Goal: Task Accomplishment & Management: Complete application form

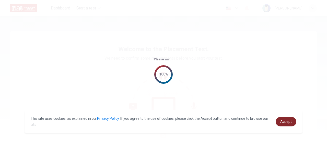
drag, startPoint x: 289, startPoint y: 115, endPoint x: 290, endPoint y: 120, distance: 5.1
click at [289, 117] on div "This site uses cookies, as explained in our Privacy Policy . If you agree to th…" at bounding box center [163, 121] width 278 height 22
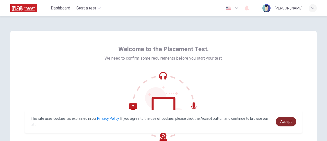
click at [290, 120] on span "Accept" at bounding box center [285, 121] width 11 height 4
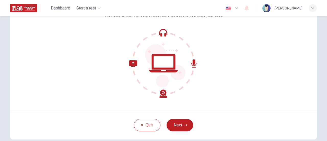
scroll to position [51, 0]
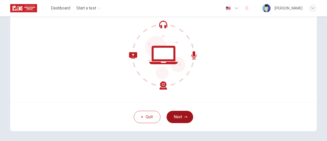
click at [189, 117] on button "Next" at bounding box center [179, 116] width 27 height 12
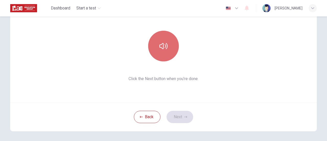
click at [171, 57] on button "button" at bounding box center [163, 46] width 31 height 31
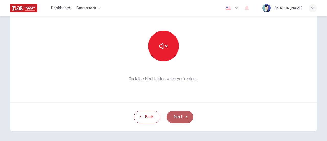
click at [177, 114] on button "Next" at bounding box center [179, 116] width 27 height 12
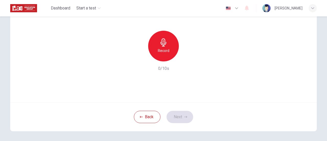
click at [166, 45] on icon "button" at bounding box center [163, 42] width 8 height 8
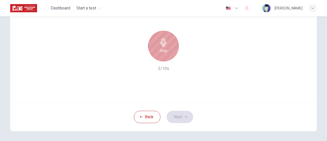
click at [170, 41] on div "Stop" at bounding box center [163, 46] width 31 height 31
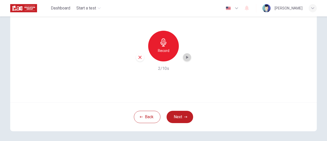
click at [184, 56] on icon "button" at bounding box center [186, 57] width 5 height 5
click at [181, 119] on button "Next" at bounding box center [179, 116] width 27 height 12
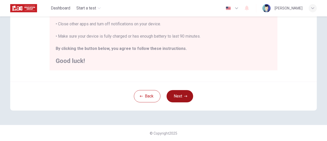
click at [187, 96] on button "Next" at bounding box center [179, 96] width 27 height 12
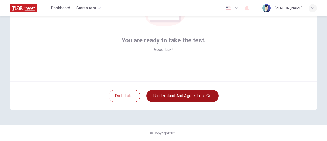
scroll to position [72, 0]
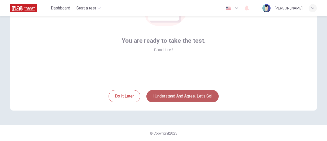
click at [204, 92] on button "I understand and agree. Let’s go!" at bounding box center [182, 96] width 72 height 12
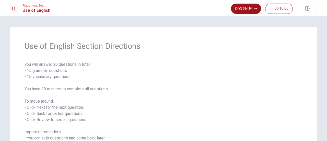
click at [247, 3] on div "Placement Test Use of English Continue 00:10:00" at bounding box center [163, 8] width 327 height 16
click at [247, 9] on button "Continue" at bounding box center [246, 9] width 30 height 10
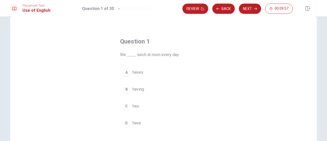
scroll to position [26, 0]
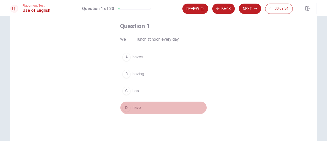
click at [125, 105] on div "D" at bounding box center [126, 107] width 8 height 8
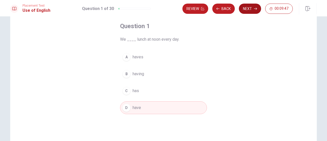
click at [246, 8] on button "Next" at bounding box center [250, 9] width 22 height 10
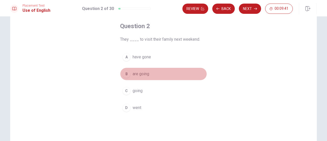
drag, startPoint x: 136, startPoint y: 72, endPoint x: 166, endPoint y: 70, distance: 30.2
click at [136, 72] on span "are going" at bounding box center [140, 74] width 17 height 6
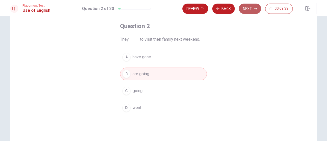
click at [249, 7] on button "Next" at bounding box center [250, 9] width 22 height 10
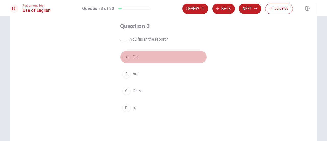
click at [129, 56] on div "A" at bounding box center [126, 57] width 8 height 8
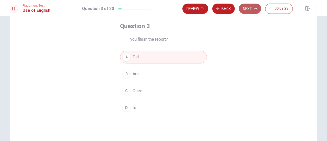
click at [245, 8] on button "Next" at bounding box center [250, 9] width 22 height 10
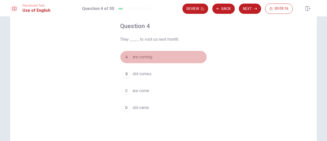
click at [128, 57] on div "A" at bounding box center [126, 57] width 8 height 8
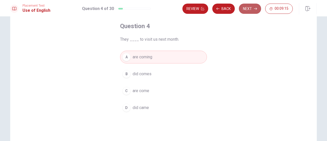
click at [248, 10] on button "Next" at bounding box center [250, 9] width 22 height 10
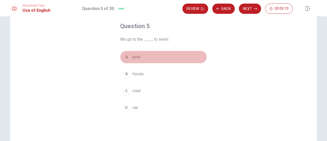
drag, startPoint x: 122, startPoint y: 59, endPoint x: 122, endPoint y: 55, distance: 3.6
click at [122, 55] on div "A" at bounding box center [126, 57] width 8 height 8
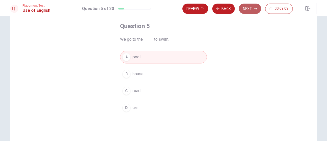
click at [244, 6] on button "Next" at bounding box center [250, 9] width 22 height 10
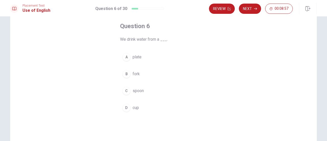
click at [124, 107] on div "D" at bounding box center [126, 107] width 8 height 8
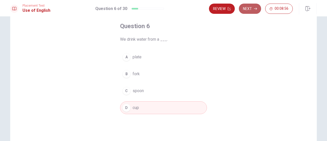
click at [252, 8] on button "Next" at bounding box center [250, 9] width 22 height 10
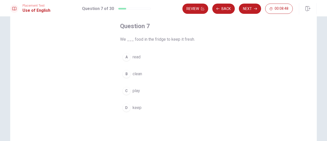
click at [126, 73] on div "B" at bounding box center [126, 74] width 8 height 8
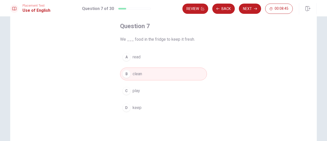
click at [128, 108] on div "D" at bounding box center [126, 107] width 8 height 8
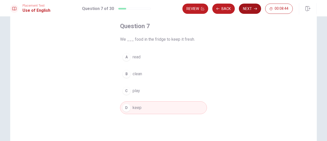
click at [247, 7] on button "Next" at bounding box center [250, 9] width 22 height 10
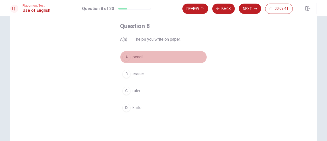
click at [122, 60] on div "A" at bounding box center [126, 57] width 8 height 8
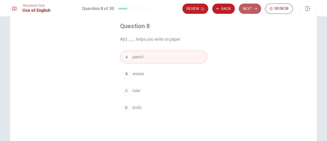
click at [249, 8] on button "Next" at bounding box center [250, 9] width 22 height 10
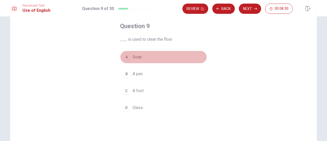
click at [123, 55] on div "A" at bounding box center [126, 57] width 8 height 8
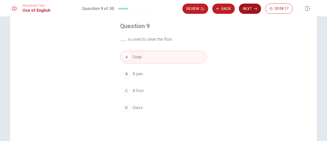
click at [252, 7] on button "Next" at bounding box center [250, 9] width 22 height 10
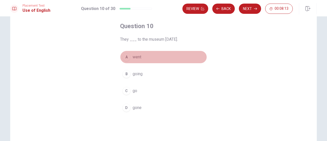
click at [123, 58] on div "A" at bounding box center [126, 57] width 8 height 8
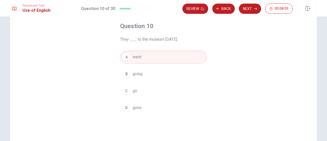
click at [236, 9] on div "Review Back Next 00:08:09" at bounding box center [237, 9] width 110 height 10
click at [246, 9] on button "Next" at bounding box center [250, 9] width 22 height 10
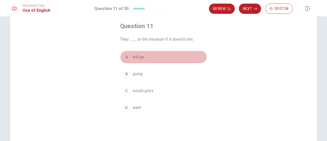
click at [124, 56] on div "A" at bounding box center [126, 57] width 8 height 8
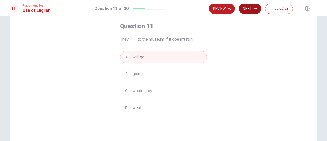
click at [250, 10] on button "Next" at bounding box center [250, 9] width 22 height 10
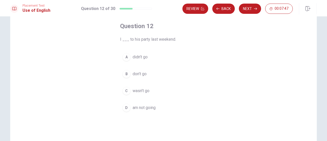
click at [123, 57] on div "A" at bounding box center [126, 57] width 8 height 8
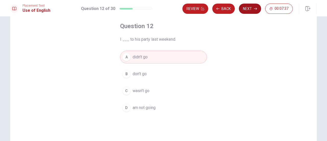
click at [245, 6] on button "Next" at bounding box center [250, 9] width 22 height 10
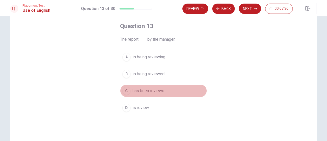
click at [125, 92] on div "C" at bounding box center [126, 90] width 8 height 8
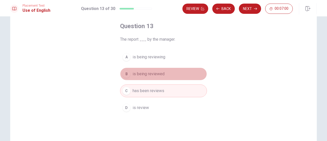
click at [123, 71] on div "B" at bounding box center [126, 74] width 8 height 8
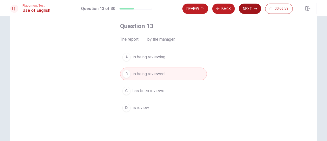
click at [246, 8] on button "Next" at bounding box center [250, 9] width 22 height 10
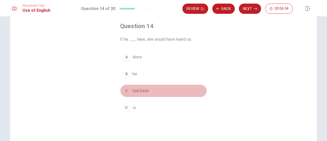
click at [125, 89] on div "C" at bounding box center [126, 90] width 8 height 8
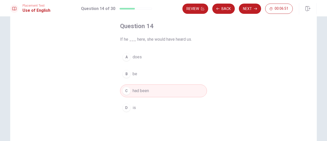
click at [252, 7] on button "Next" at bounding box center [250, 9] width 22 height 10
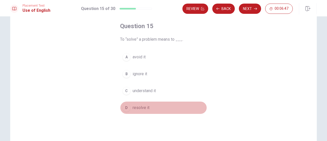
click at [125, 108] on div "D" at bounding box center [126, 107] width 8 height 8
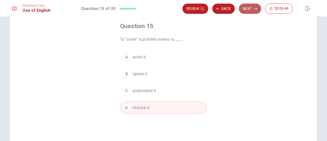
click at [245, 9] on button "Next" at bounding box center [250, 9] width 22 height 10
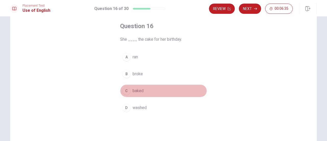
click at [125, 91] on div "C" at bounding box center [126, 90] width 8 height 8
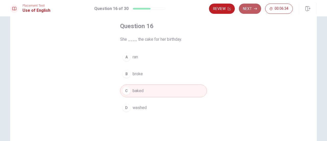
click at [252, 5] on button "Next" at bounding box center [250, 9] width 22 height 10
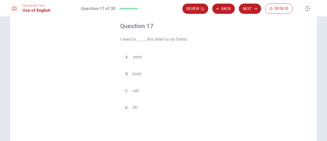
click at [124, 58] on div "A" at bounding box center [126, 57] width 8 height 8
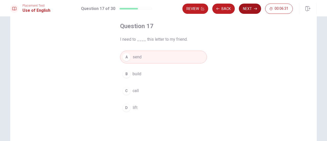
click at [246, 11] on button "Next" at bounding box center [250, 9] width 22 height 10
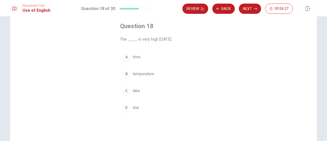
drag, startPoint x: 128, startPoint y: 74, endPoint x: 156, endPoint y: 55, distance: 33.6
click at [129, 73] on div "B" at bounding box center [126, 74] width 8 height 8
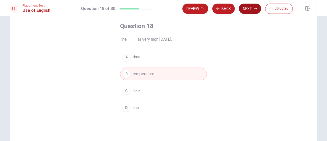
click at [248, 9] on button "Next" at bounding box center [250, 9] width 22 height 10
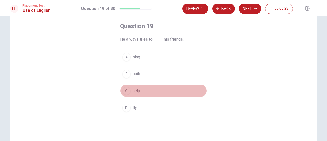
click at [126, 88] on div "C" at bounding box center [126, 90] width 8 height 8
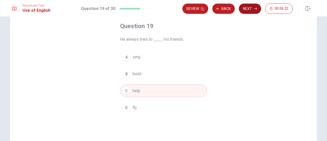
click at [253, 8] on button "Next" at bounding box center [250, 9] width 22 height 10
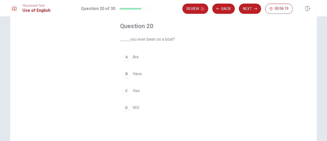
drag, startPoint x: 124, startPoint y: 74, endPoint x: 182, endPoint y: 45, distance: 64.8
click at [124, 73] on div "B" at bounding box center [126, 74] width 8 height 8
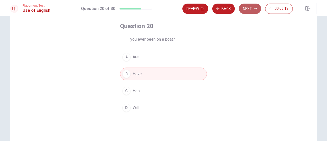
click at [253, 7] on button "Next" at bounding box center [250, 9] width 22 height 10
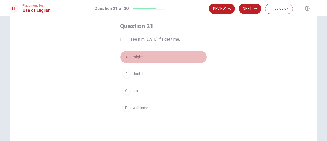
click at [123, 55] on div "A" at bounding box center [126, 57] width 8 height 8
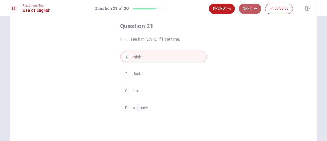
click at [253, 9] on button "Next" at bounding box center [250, 9] width 22 height 10
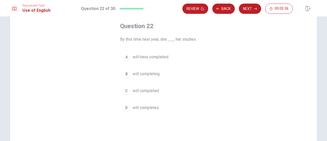
click at [124, 56] on div "A" at bounding box center [126, 57] width 8 height 8
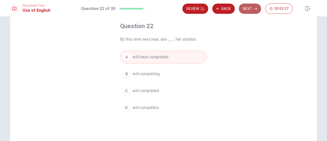
click at [251, 7] on button "Next" at bounding box center [250, 9] width 22 height 10
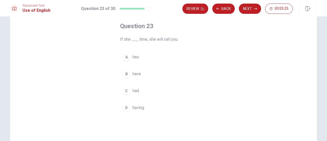
click at [129, 56] on div "A" at bounding box center [126, 57] width 8 height 8
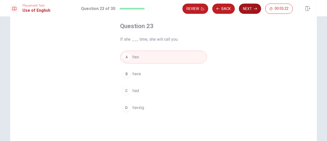
click at [251, 8] on button "Next" at bounding box center [250, 9] width 22 height 10
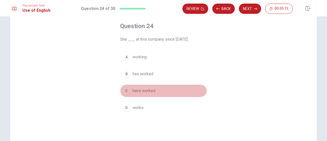
click at [124, 89] on div "C" at bounding box center [126, 90] width 8 height 8
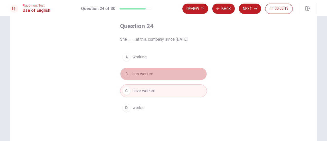
click at [122, 70] on button "B has worked" at bounding box center [163, 73] width 87 height 13
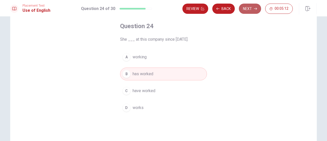
click at [247, 11] on button "Next" at bounding box center [250, 9] width 22 height 10
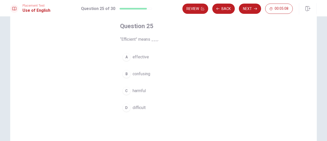
click at [127, 53] on div "A" at bounding box center [126, 57] width 8 height 8
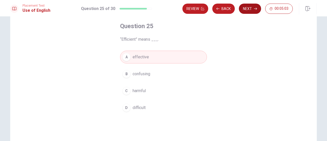
click at [245, 9] on button "Next" at bounding box center [250, 9] width 22 height 10
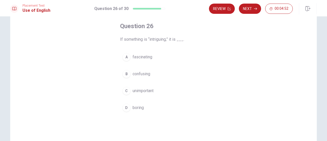
click at [122, 56] on div "A" at bounding box center [126, 57] width 8 height 8
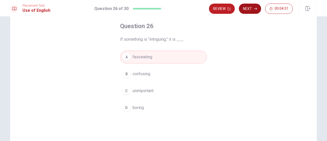
click at [252, 12] on button "Next" at bounding box center [250, 9] width 22 height 10
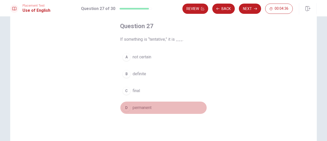
click at [124, 106] on div "D" at bounding box center [126, 107] width 8 height 8
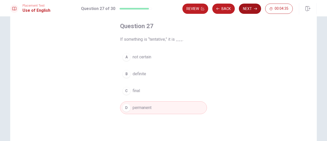
click at [252, 9] on button "Next" at bounding box center [250, 9] width 22 height 10
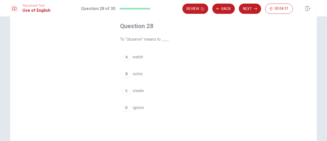
click at [127, 53] on button "A watch" at bounding box center [163, 57] width 87 height 13
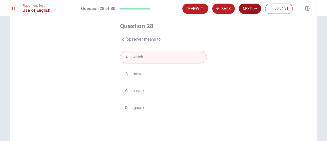
click at [245, 9] on button "Next" at bounding box center [250, 9] width 22 height 10
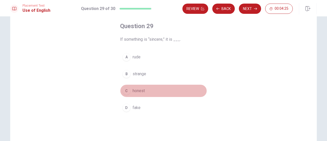
click at [129, 89] on div "C" at bounding box center [126, 90] width 8 height 8
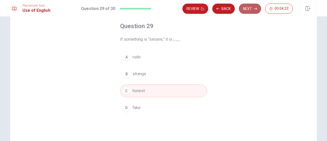
click at [246, 9] on button "Next" at bounding box center [250, 9] width 22 height 10
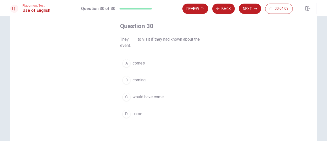
click at [128, 94] on div "C" at bounding box center [126, 97] width 8 height 8
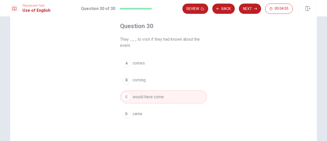
click at [125, 110] on div "D" at bounding box center [126, 113] width 8 height 8
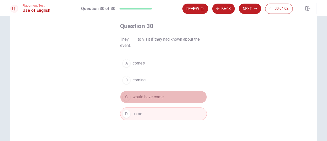
click at [122, 95] on div "C" at bounding box center [126, 97] width 8 height 8
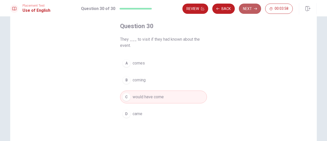
click at [244, 9] on button "Next" at bounding box center [250, 9] width 22 height 10
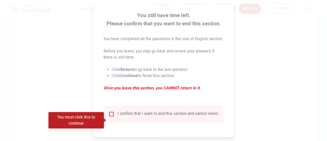
scroll to position [51, 0]
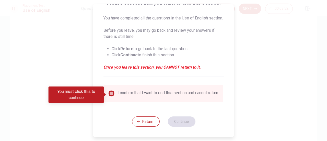
click at [109, 95] on input "You must click this to continue" at bounding box center [111, 93] width 6 height 6
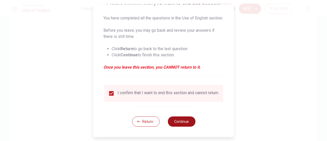
click at [177, 124] on button "Continue" at bounding box center [181, 121] width 28 height 10
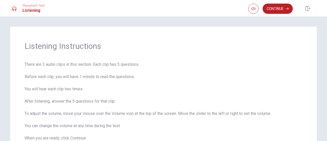
scroll to position [26, 0]
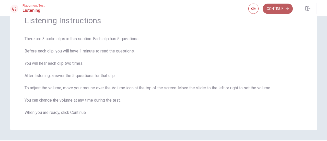
click at [270, 12] on button "Continue" at bounding box center [277, 9] width 30 height 10
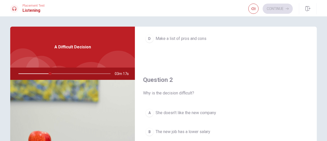
scroll to position [153, 0]
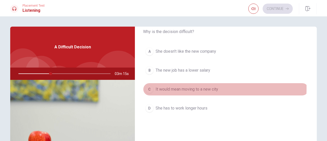
click at [150, 87] on div "C" at bounding box center [149, 89] width 8 height 8
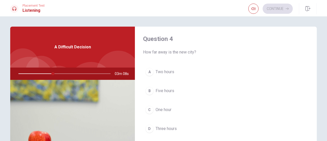
scroll to position [408, 0]
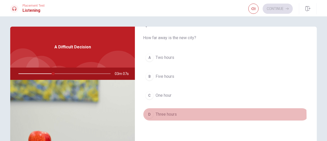
click at [147, 114] on div "D" at bounding box center [149, 114] width 8 height 8
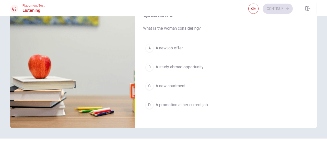
scroll to position [77, 0]
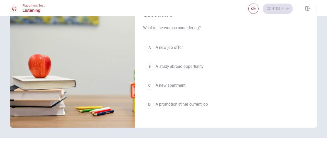
click at [146, 45] on div "A" at bounding box center [149, 47] width 8 height 8
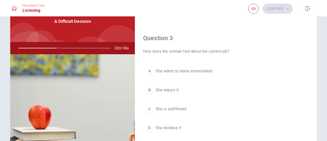
scroll to position [255, 0]
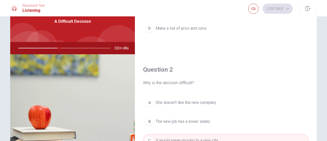
click at [145, 28] on div "D" at bounding box center [149, 28] width 8 height 8
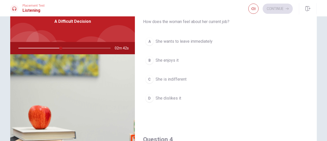
scroll to position [243, 0]
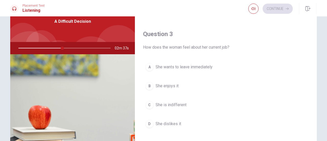
click at [168, 83] on span "She enjoys it" at bounding box center [166, 86] width 23 height 6
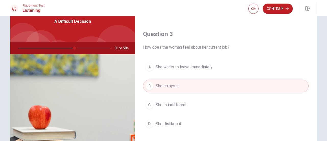
click at [177, 103] on span "She is indifferent" at bounding box center [170, 105] width 31 height 6
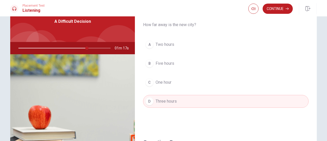
scroll to position [472, 0]
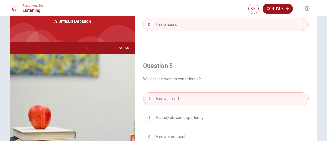
click at [274, 9] on button "Continue" at bounding box center [277, 9] width 30 height 10
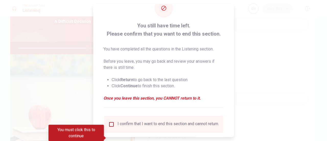
scroll to position [49, 0]
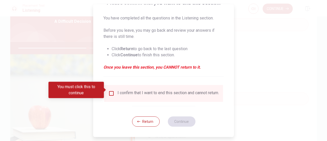
click at [115, 90] on div "I confirm that I want to end this section and cannot return." at bounding box center [163, 93] width 110 height 6
drag, startPoint x: 106, startPoint y: 90, endPoint x: 113, endPoint y: 93, distance: 7.1
click at [106, 90] on span at bounding box center [105, 90] width 3 height 4
click at [111, 90] on input "You must click this to continue" at bounding box center [111, 93] width 6 height 6
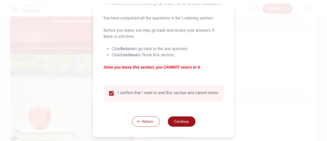
click at [169, 119] on button "Continue" at bounding box center [181, 121] width 28 height 10
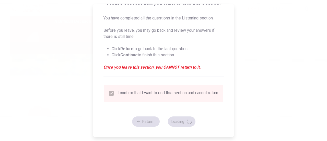
type input "77"
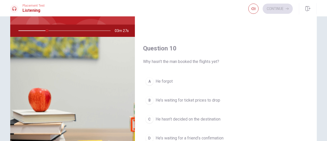
scroll to position [77, 0]
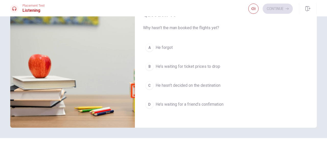
drag, startPoint x: 145, startPoint y: 62, endPoint x: 152, endPoint y: 61, distance: 6.7
click at [145, 62] on div "B" at bounding box center [149, 66] width 8 height 8
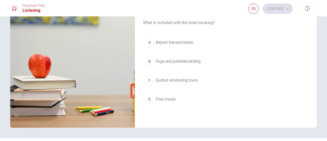
scroll to position [345, 0]
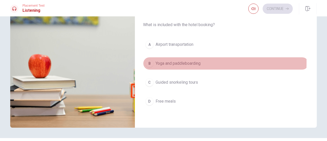
click at [152, 60] on div "B" at bounding box center [149, 63] width 8 height 8
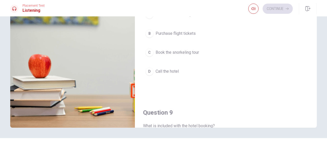
scroll to position [217, 0]
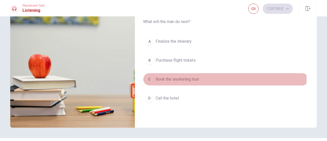
click at [161, 79] on span "Book the snorkeling tour" at bounding box center [176, 79] width 43 height 6
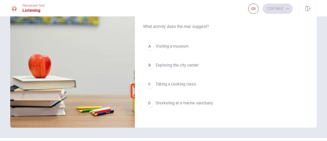
scroll to position [90, 0]
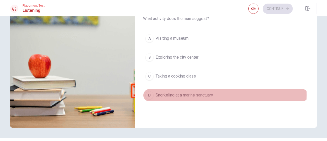
click at [148, 93] on div "D" at bounding box center [149, 95] width 8 height 8
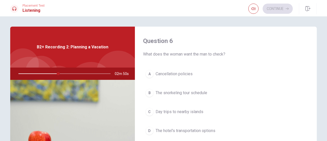
scroll to position [26, 0]
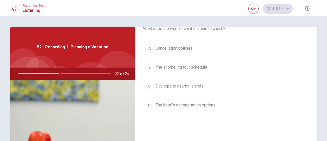
click at [147, 102] on div "D" at bounding box center [149, 105] width 8 height 8
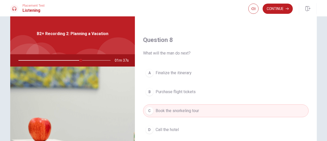
scroll to position [306, 0]
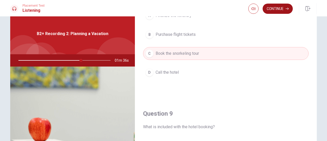
click at [278, 10] on button "Continue" at bounding box center [277, 9] width 30 height 10
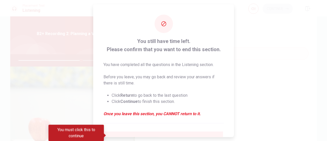
scroll to position [49, 0]
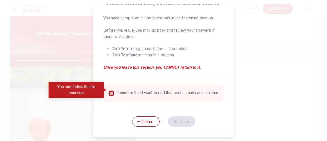
click at [110, 90] on input "You must click this to continue" at bounding box center [111, 93] width 6 height 6
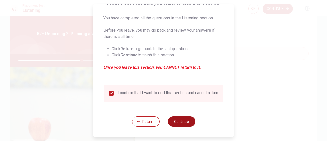
click at [184, 125] on button "Continue" at bounding box center [181, 121] width 28 height 10
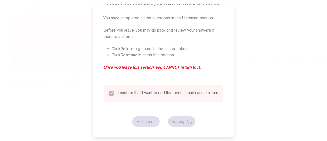
type input "72"
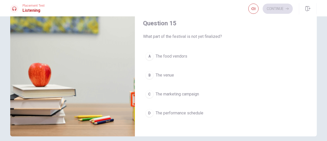
scroll to position [77, 0]
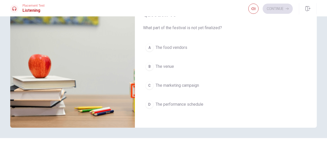
click at [145, 101] on div "D" at bounding box center [149, 104] width 8 height 8
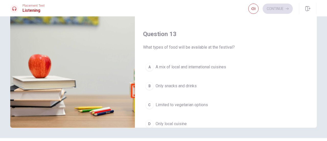
scroll to position [217, 0]
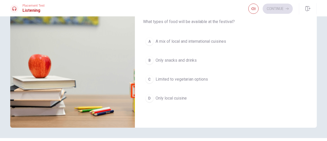
click at [145, 38] on div "A" at bounding box center [149, 41] width 8 height 8
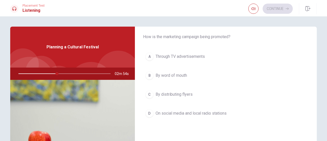
scroll to position [26, 0]
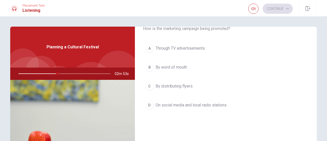
drag, startPoint x: 149, startPoint y: 105, endPoint x: 179, endPoint y: 98, distance: 31.0
click at [149, 105] on div "D" at bounding box center [149, 105] width 8 height 8
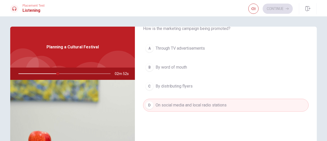
scroll to position [153, 0]
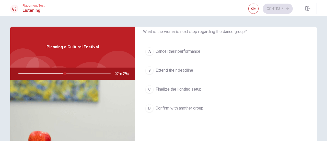
click at [148, 90] on div "C" at bounding box center [149, 89] width 8 height 8
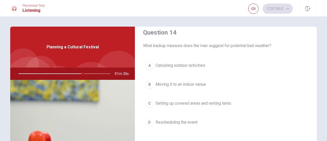
scroll to position [408, 0]
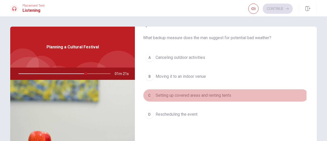
click at [148, 93] on div "C" at bounding box center [149, 95] width 8 height 8
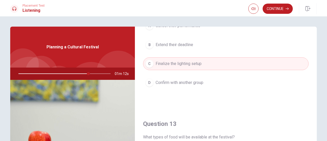
scroll to position [153, 0]
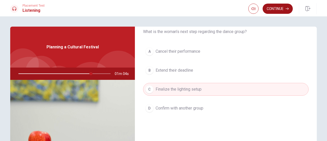
click at [280, 9] on button "Continue" at bounding box center [277, 9] width 30 height 10
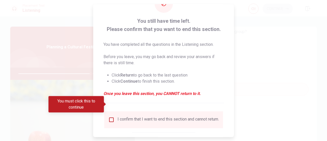
scroll to position [49, 0]
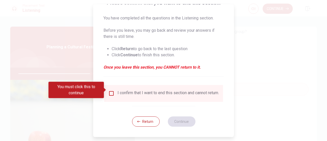
click at [111, 91] on input "You must click this to continue" at bounding box center [111, 93] width 6 height 6
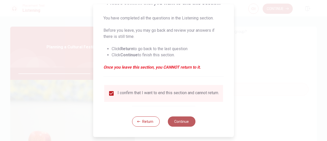
click at [177, 119] on button "Continue" at bounding box center [181, 121] width 28 height 10
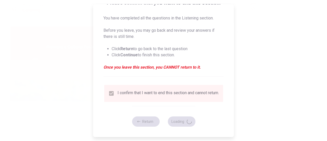
type input "80"
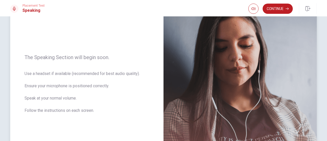
scroll to position [77, 0]
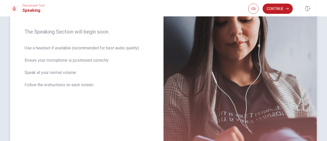
click at [131, 63] on span "Use a headset if available (recommended for best audio quality). Ensure your mi…" at bounding box center [86, 69] width 125 height 49
click at [287, 8] on icon "button" at bounding box center [286, 9] width 3 height 2
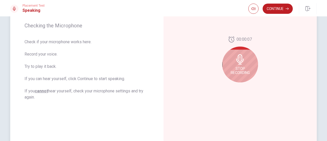
click at [246, 63] on div "Stop Recording" at bounding box center [240, 64] width 36 height 36
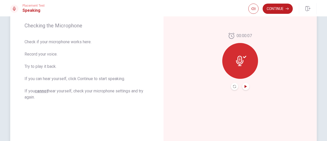
click at [244, 86] on icon "Play Audio" at bounding box center [245, 86] width 3 height 3
click at [283, 8] on button "Continue" at bounding box center [277, 9] width 30 height 10
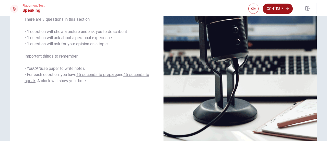
click at [285, 7] on button "Continue" at bounding box center [277, 9] width 30 height 10
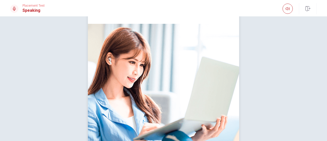
scroll to position [7, 0]
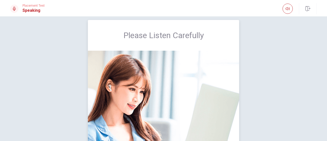
click at [167, 73] on img at bounding box center [163, 116] width 151 height 130
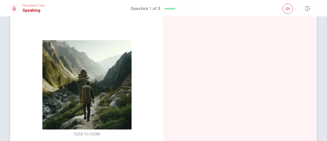
scroll to position [77, 0]
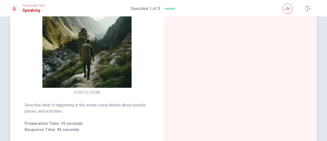
click at [84, 68] on img at bounding box center [87, 42] width 98 height 89
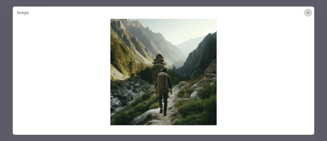
click at [309, 14] on icon "button" at bounding box center [308, 12] width 4 height 4
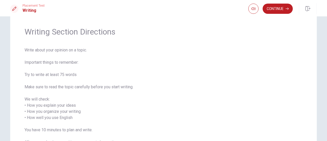
scroll to position [0, 0]
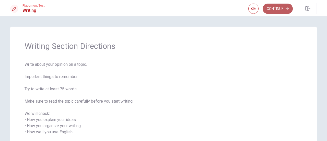
click at [268, 13] on button "Continue" at bounding box center [277, 9] width 30 height 10
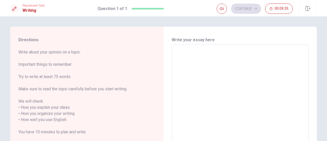
click at [186, 55] on textarea at bounding box center [240, 116] width 130 height 135
type textarea "S"
type textarea "x"
type textarea "Si"
type textarea "x"
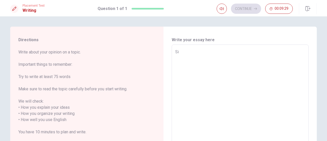
type textarea "Sin"
type textarea "x"
type textarea "Sine"
type textarea "x"
type textarea "Sinec"
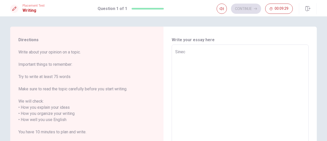
type textarea "x"
type textarea "Sine"
type textarea "x"
type textarea "Sin"
type textarea "x"
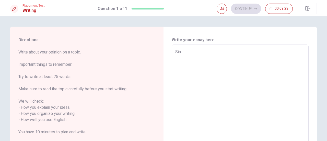
type textarea "Sinc"
type textarea "x"
type textarea "Since"
type textarea "x"
type textarea "Since"
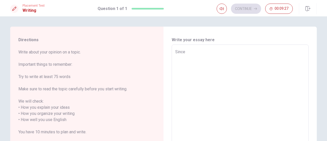
type textarea "x"
type textarea "Since I"
type textarea "x"
type textarea "Since I"
type textarea "x"
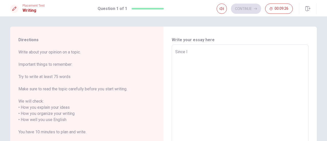
type textarea "Since I w"
type textarea "x"
type textarea "Since I wa"
type textarea "x"
type textarea "Since I was"
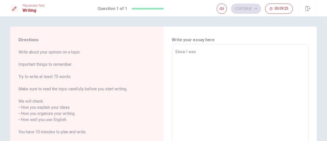
type textarea "x"
type textarea "Since I was"
type textarea "x"
type textarea "Since I was a"
type textarea "x"
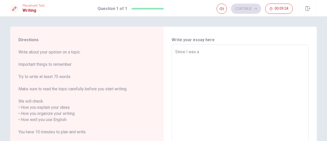
type textarea "Since I was a"
type textarea "x"
type textarea "Since I was a c"
type textarea "x"
type textarea "Since I was a ch"
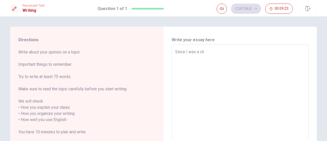
type textarea "x"
type textarea "Since I was a chi"
type textarea "x"
type textarea "Since I was a chil"
type textarea "x"
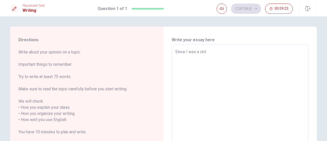
type textarea "Since I was a child"
type textarea "x"
type textarea "Since I was a child"
type textarea "x"
type textarea "Since I was a child"
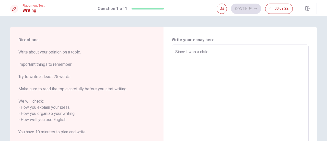
type textarea "x"
type textarea "Since I was a child,"
type textarea "x"
type textarea "Since I was a child,"
type textarea "x"
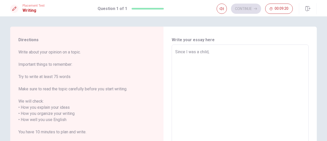
type textarea "Since I was a child, i"
type textarea "x"
type textarea "Since I was a child,"
type textarea "x"
type textarea "Since I was a child, I"
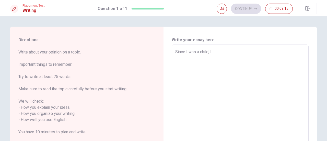
type textarea "x"
type textarea "Since I was a child, I"
type textarea "x"
type textarea "Since I was a child, I a"
type textarea "x"
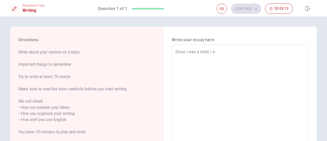
type textarea "Since I was a child, I al"
type textarea "x"
type textarea "Since I was a child, I alw"
type textarea "x"
type textarea "Since I was a child, I alwa"
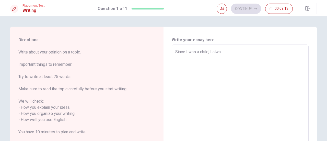
type textarea "x"
type textarea "Since I was a child, I alwat"
type textarea "x"
type textarea "Since I was a child, I alwa"
type textarea "x"
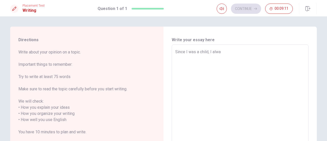
type textarea "Since I was a child, I alway"
type textarea "x"
type textarea "Since I was a child, I always"
type textarea "x"
type textarea "Since I was a child, I always"
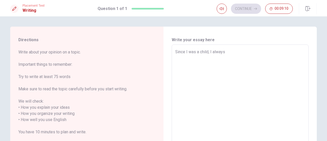
type textarea "x"
type textarea "Since I was a child, I always w"
type textarea "x"
type textarea "Since I was a child, I always wa"
type textarea "x"
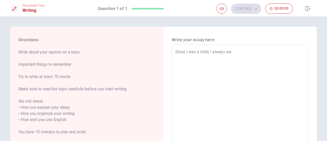
type textarea "Since I was a child, I always wae"
type textarea "x"
type textarea "Since I was a child, I always waer"
type textarea "x"
type textarea "Since I was a child, I always waeri"
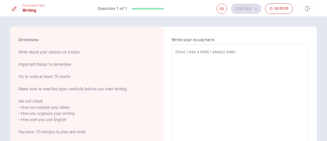
type textarea "x"
type textarea "Since I was a child, I always waerin"
type textarea "x"
type textarea "Since I was a child, I always waering"
type textarea "x"
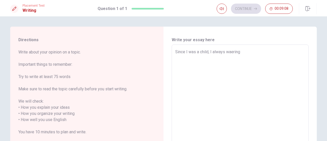
type textarea "Since I was a child, I always waering"
type textarea "x"
type textarea "Since I was a child, I always waering t"
type textarea "x"
type textarea "Since I was a child, I always waering th"
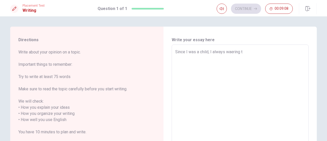
type textarea "x"
type textarea "Since I was a child, I always waering the"
type textarea "x"
type textarea "Since I was a child, I always waering the"
type textarea "x"
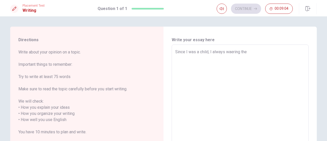
type textarea "Since I was a child, I always waring the"
type textarea "x"
type textarea "Since I was a child, I always wring the"
type textarea "x"
type textarea "Since I was a child, I always wering the"
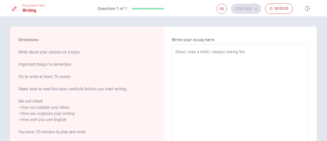
type textarea "x"
type textarea "Since I was a child, I always wearing the"
type textarea "x"
type textarea "Since I was a child, I always wearing the p"
type textarea "x"
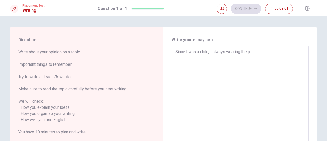
type textarea "Since I was a child, I always wearing the pi"
type textarea "x"
type textarea "Since I was a child, I always wearing the pin"
type textarea "x"
type textarea "Since I was a child, I always wearing the pink"
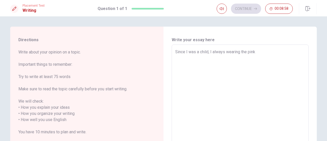
type textarea "x"
type textarea "Since I was a child, I always wearing the pink"
type textarea "x"
type textarea "Since I was a child, I always wearing the pink o"
type textarea "x"
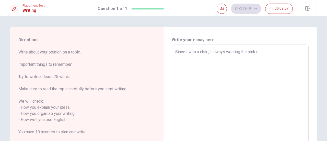
type textarea "Since I was a child, I always wearing the pink or"
type textarea "x"
type textarea "Since I was a child, I always wearing the pink or"
type textarea "x"
type textarea "Since I was a child, I always wearing the pink or r"
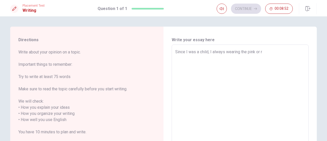
type textarea "x"
type textarea "Since I was a child, I always wearing the pink or re"
type textarea "x"
type textarea "Since I was a child, I always wearing the pink or red"
type textarea "x"
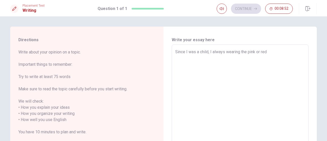
type textarea "Since I was a child, I always wearing the pink or red"
type textarea "x"
type textarea "Since I was a child, I always wearing the pink or red c"
type textarea "x"
type textarea "Since I was a child, I always wearing the pink or red cl"
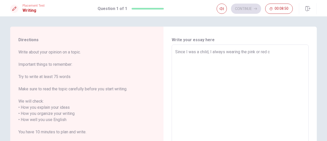
type textarea "x"
type textarea "Since I was a child, I always wearing the pink or red clo"
type textarea "x"
type textarea "Since I was a child, I always wearing the pink or red clot"
type textarea "x"
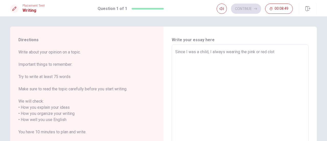
type textarea "Since I was a child, I always wearing the pink or red cloth"
type textarea "x"
type textarea "Since I was a child, I always wearing the pink or red clothe"
type textarea "x"
type textarea "Since I was a child, I always wearing the pink or red clothes"
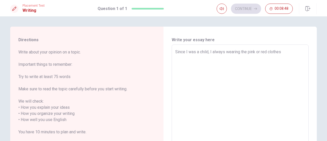
type textarea "x"
type textarea "Since I was a child, I always wearing the pink or red clothes"
type textarea "x"
type textarea "Since I was a child, I always wearing the pink or red clothes a"
type textarea "x"
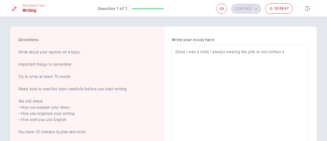
type textarea "Since I was a child, I always wearing the pink or red clothes an"
type textarea "x"
type textarea "Since I was a child, I always wearing the pink or red clothes and"
type textarea "x"
type textarea "Since I was a child, I always wearing the pink or red clothes and"
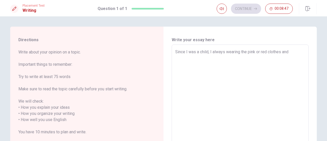
type textarea "x"
type textarea "Since I was a child, I always wearing the pink or red clothes and g"
type textarea "x"
type textarea "Since I was a child, I always wearing the pink or red clothes and"
type textarea "x"
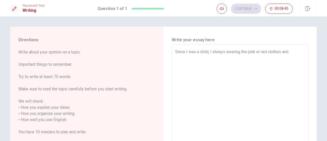
type textarea "Since I was a child, I always wearing the pink or red clothes and d"
type textarea "x"
type textarea "Since I was a child, I always wearing the pink or red clothes and dr"
type textarea "x"
type textarea "Since I was a child, I always wearing the pink or red clothes and dre"
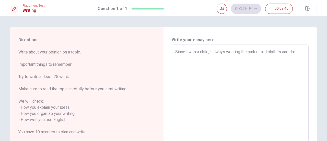
type textarea "x"
type textarea "Since I was a child, I always wearing the pink or red clothes and dree"
type textarea "x"
type textarea "Since I was a child, I always wearing the pink or red clothes and [PERSON_NAME]"
type textarea "x"
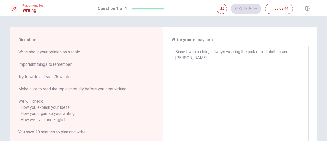
type textarea "Since I was a child, I always wearing the pink or red clothes and dree"
type textarea "x"
type textarea "Since I was a child, I always wearing the pink or red clothes and dre"
type textarea "x"
type textarea "Since I was a child, I always wearing the pink or red clothes and dres"
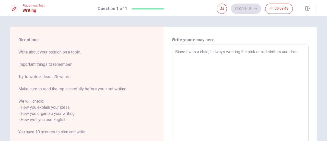
type textarea "x"
type textarea "Since I was a child, I always wearing the pink or red clothes and drese"
type textarea "x"
type textarea "Since I was a child, I always wearing the pink or red clothes and dres"
type textarea "x"
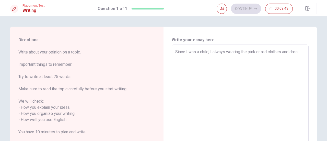
type textarea "Since I was a child, I always wearing the pink or red clothes and dress"
type textarea "x"
type textarea "Since I was a child, I always wearing the pink or red clothes and dresse"
type textarea "x"
type textarea "Since I was a child, I always wearing the pink or red clothes and dresses"
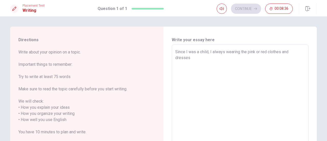
type textarea "x"
type textarea "Since I was a child, I always wearing the pink or red clothes and dresses"
type textarea "x"
type textarea "Since I was a child, I always wearing the pink or red clothes and dresses i"
type textarea "x"
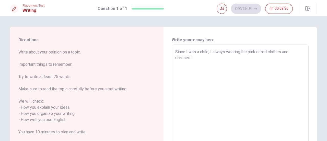
type textarea "Since I was a child, I always wearing the pink or red clothes and dresses in"
type textarea "x"
type textarea "Since I was a child, I always wearing the pink or red clothes and dresses in"
click at [210, 52] on textarea "Since I was a child, I always wearing the pink or red clothes and dresses" at bounding box center [240, 116] width 130 height 135
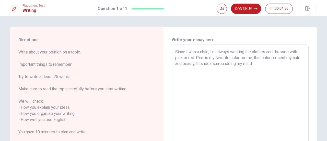
click at [257, 63] on textarea "Since I was a child, I'm always wearing the clothes and dresses with pink or re…" at bounding box center [240, 116] width 130 height 135
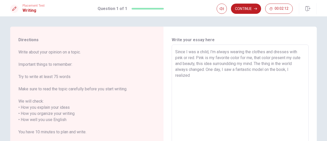
click at [286, 69] on textarea "Since I was a child, I'm always wearing the clothes and dresses with pink or re…" at bounding box center [240, 116] width 130 height 135
click at [287, 70] on textarea "Since I was a child, I'm always wearing the clothes and dresses with pink or re…" at bounding box center [240, 116] width 130 height 135
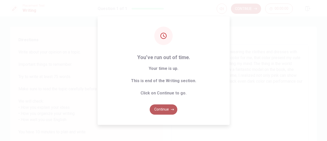
click at [165, 109] on button "Continue" at bounding box center [164, 109] width 28 height 10
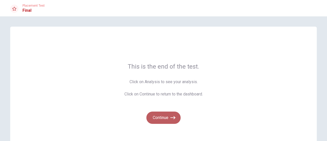
click at [166, 113] on button "Continue" at bounding box center [163, 117] width 34 height 12
